Goal: Browse casually

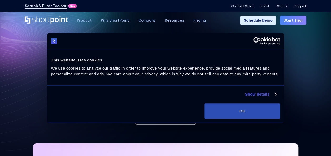
click at [251, 114] on button "OK" at bounding box center [242, 111] width 76 height 15
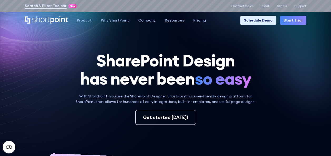
click at [49, 21] on icon "Home" at bounding box center [46, 19] width 43 height 7
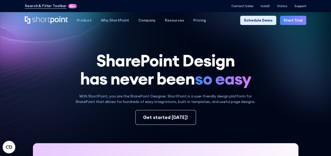
click at [296, 78] on h1 "SharePoint Design has never been so easy" at bounding box center [165, 70] width 282 height 37
